Goal: Check status: Check status

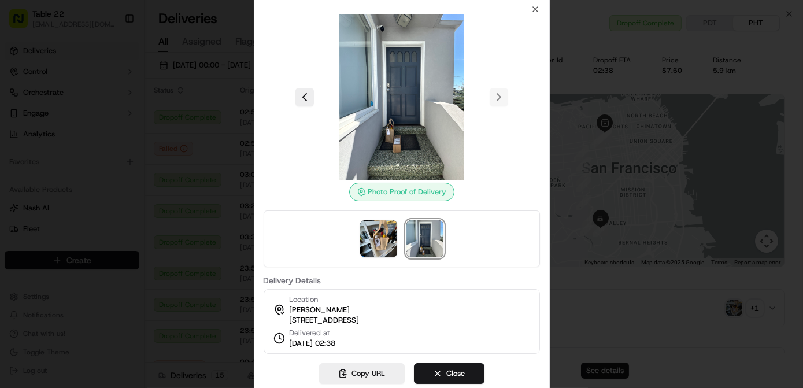
scroll to position [219, 0]
click at [535, 6] on icon "button" at bounding box center [535, 9] width 9 height 9
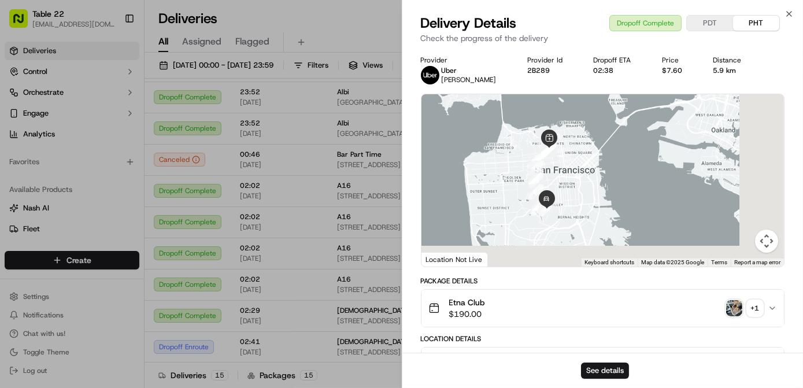
scroll to position [105, 0]
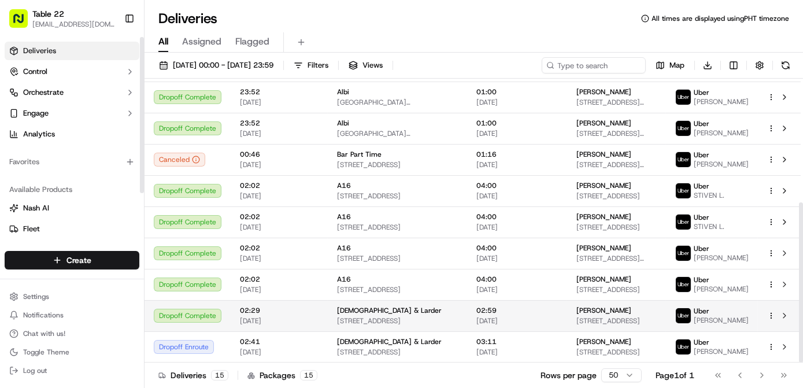
click at [467, 314] on td "02:59 [DATE]" at bounding box center [517, 315] width 100 height 31
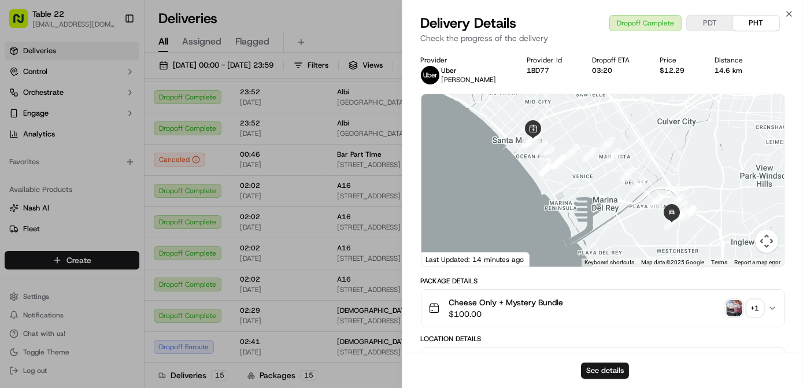
click at [736, 301] on img "button" at bounding box center [734, 308] width 16 height 16
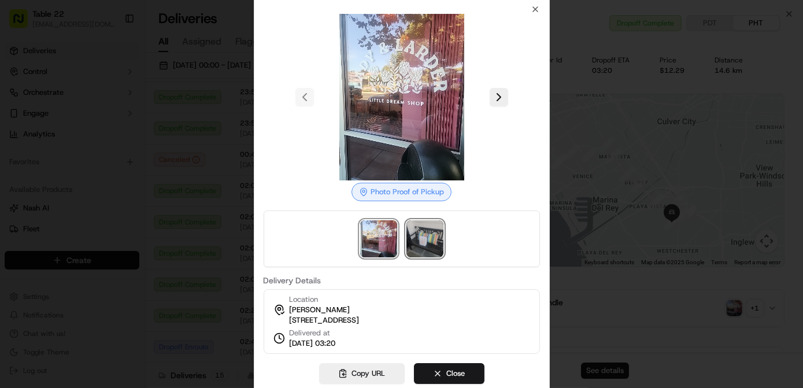
click at [429, 237] on img at bounding box center [425, 238] width 37 height 37
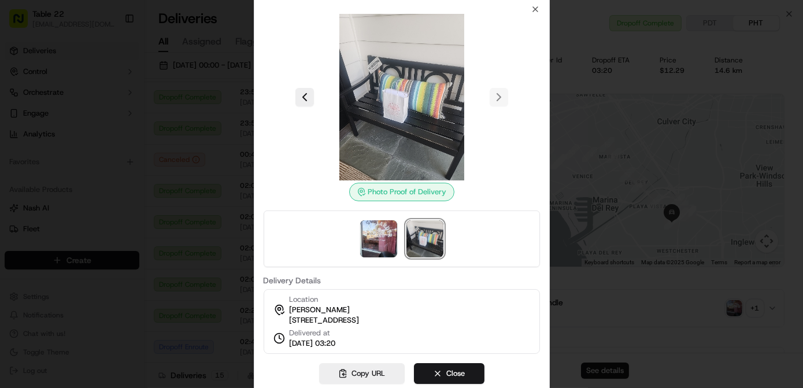
click at [463, 313] on div "Location [PERSON_NAME] [STREET_ADDRESS] Delivered at [DATE] 03:20" at bounding box center [402, 321] width 276 height 65
drag, startPoint x: 463, startPoint y: 313, endPoint x: 294, endPoint y: 313, distance: 168.3
click at [294, 313] on div "Location [PERSON_NAME] [STREET_ADDRESS] Delivered at [DATE] 03:20" at bounding box center [402, 321] width 276 height 65
copy div "[STREET_ADDRESS]"
click at [458, 375] on button "Close" at bounding box center [449, 373] width 71 height 21
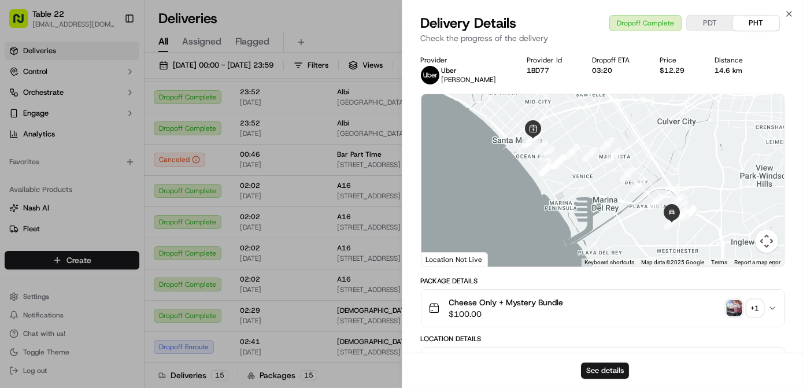
click at [733, 302] on img "button" at bounding box center [734, 308] width 16 height 16
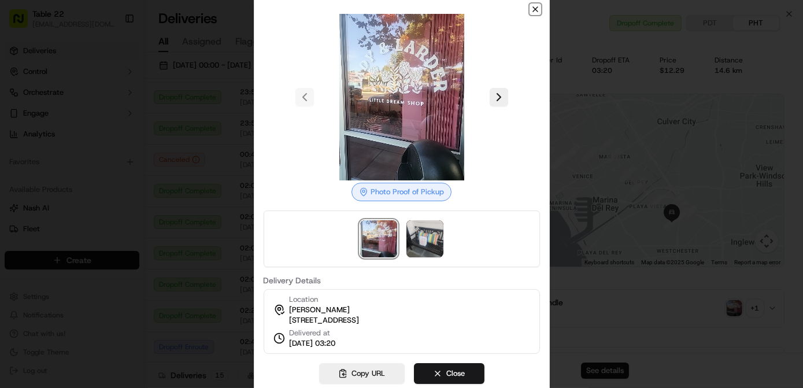
click at [535, 5] on icon "button" at bounding box center [535, 9] width 9 height 9
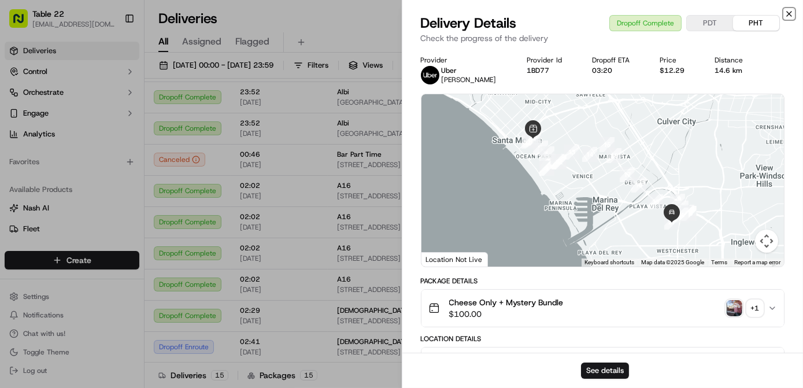
click at [791, 11] on icon "button" at bounding box center [789, 13] width 9 height 9
